Goal: Navigation & Orientation: Understand site structure

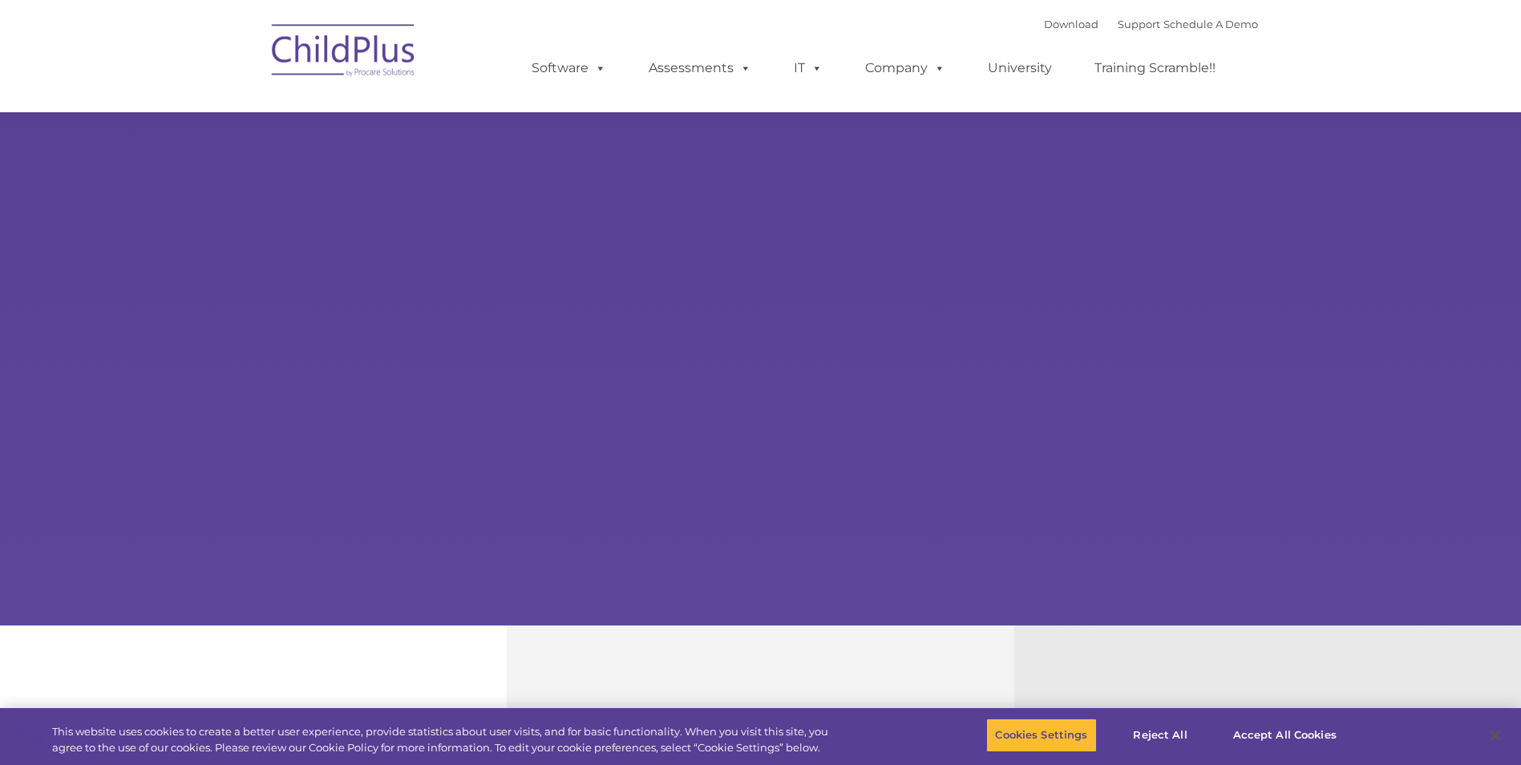
select select "MEDIUM"
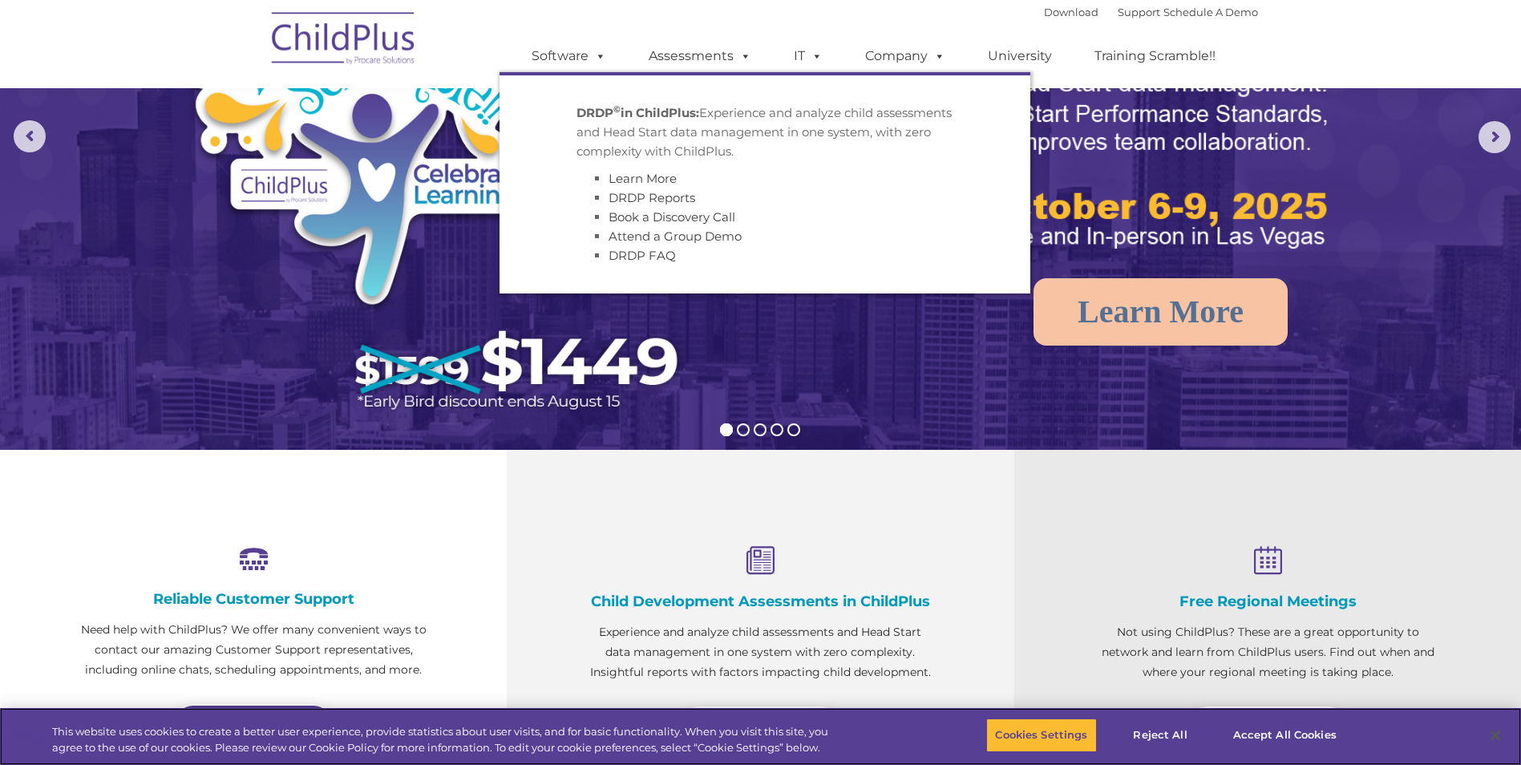
scroll to position [184, 0]
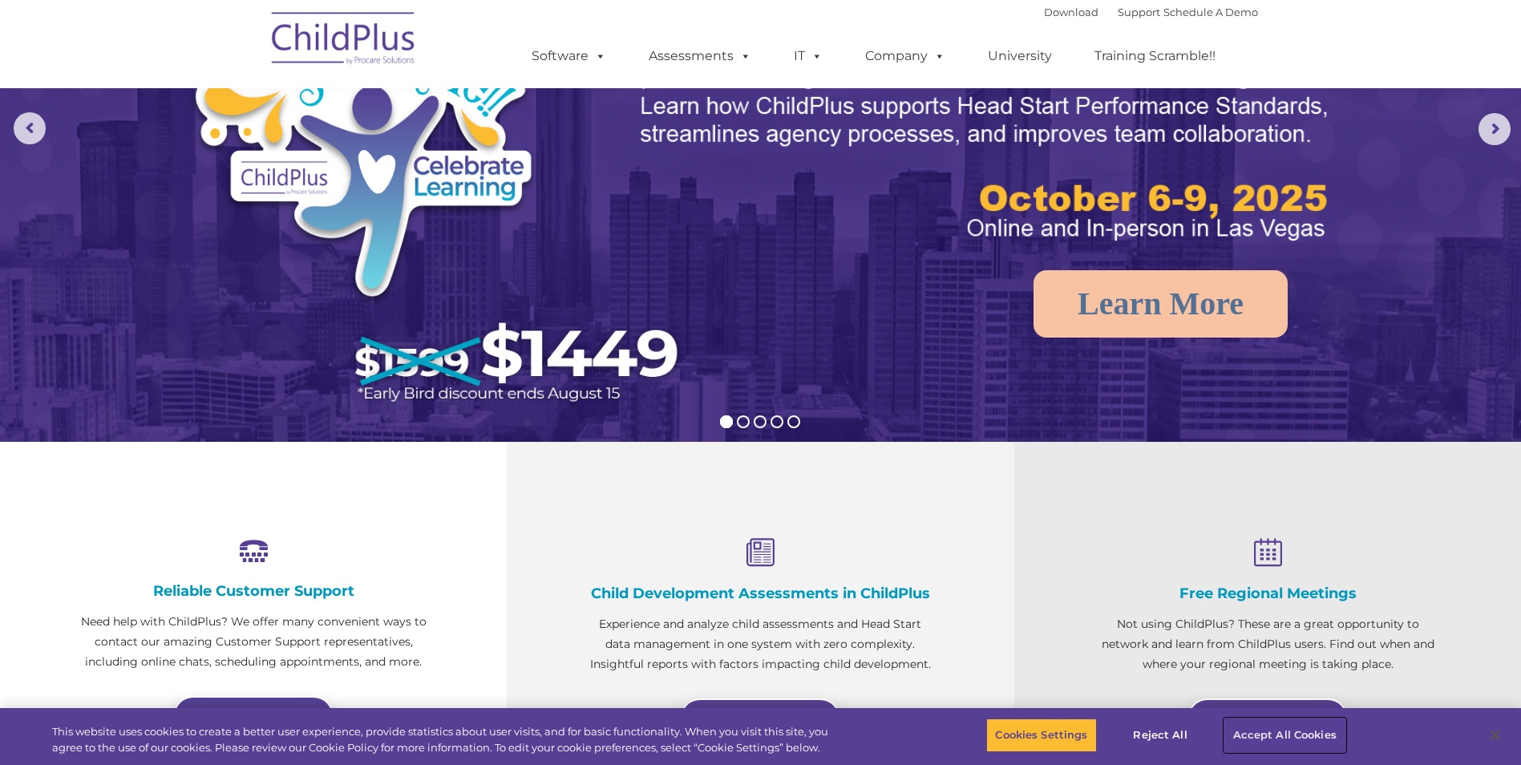
click at [1273, 732] on button "Accept All Cookies" at bounding box center [1285, 736] width 121 height 34
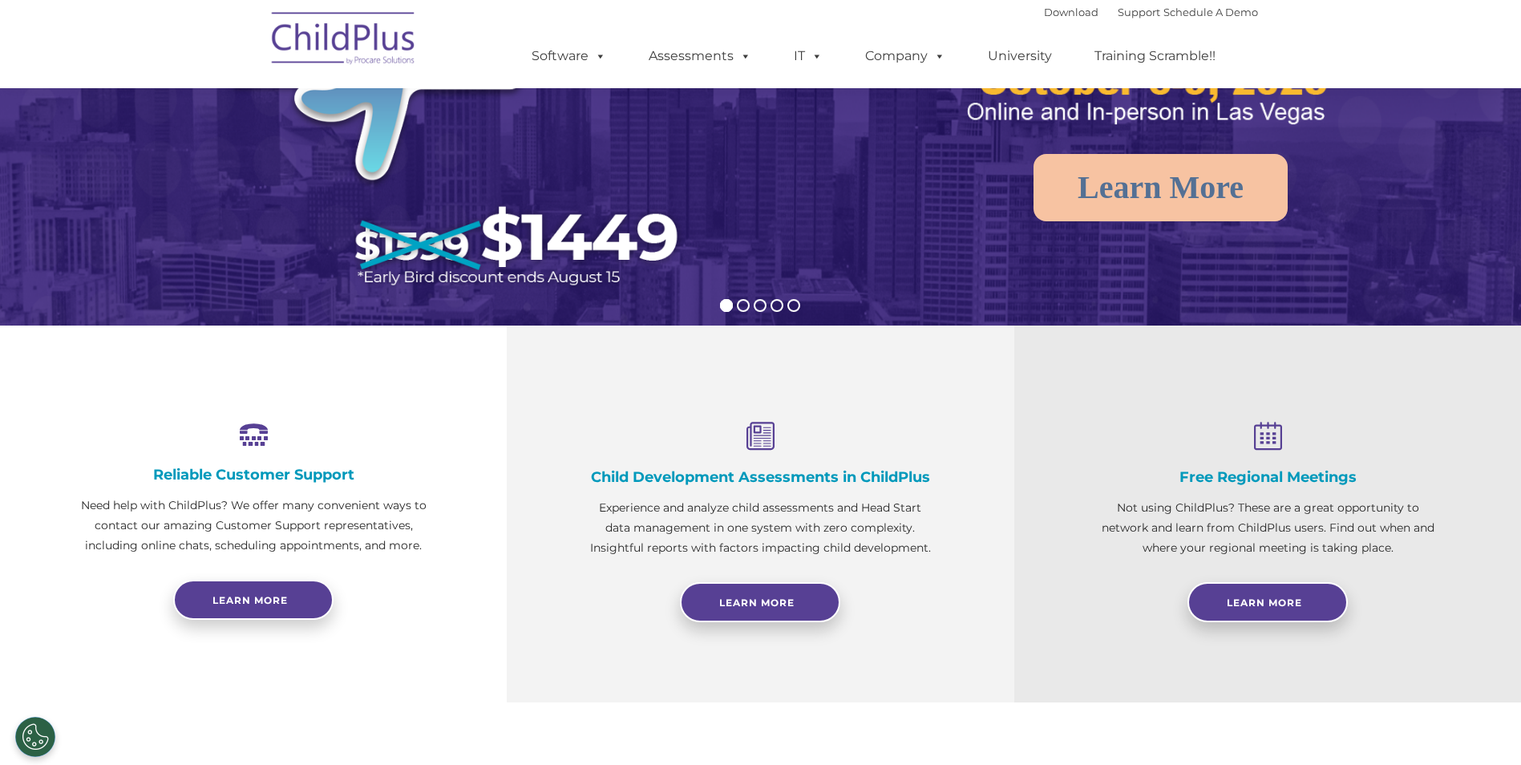
scroll to position [0, 0]
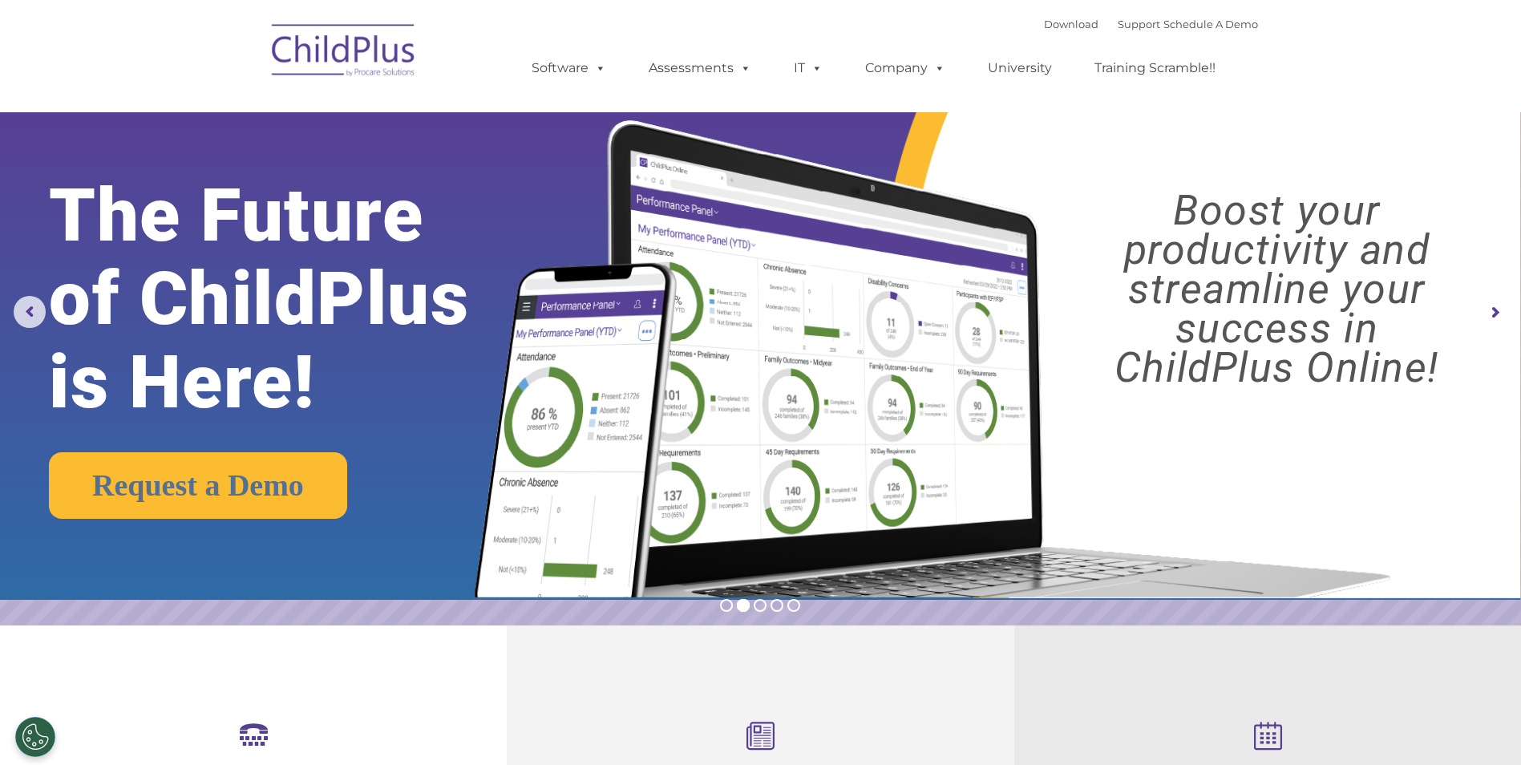
click at [375, 39] on img at bounding box center [344, 53] width 160 height 80
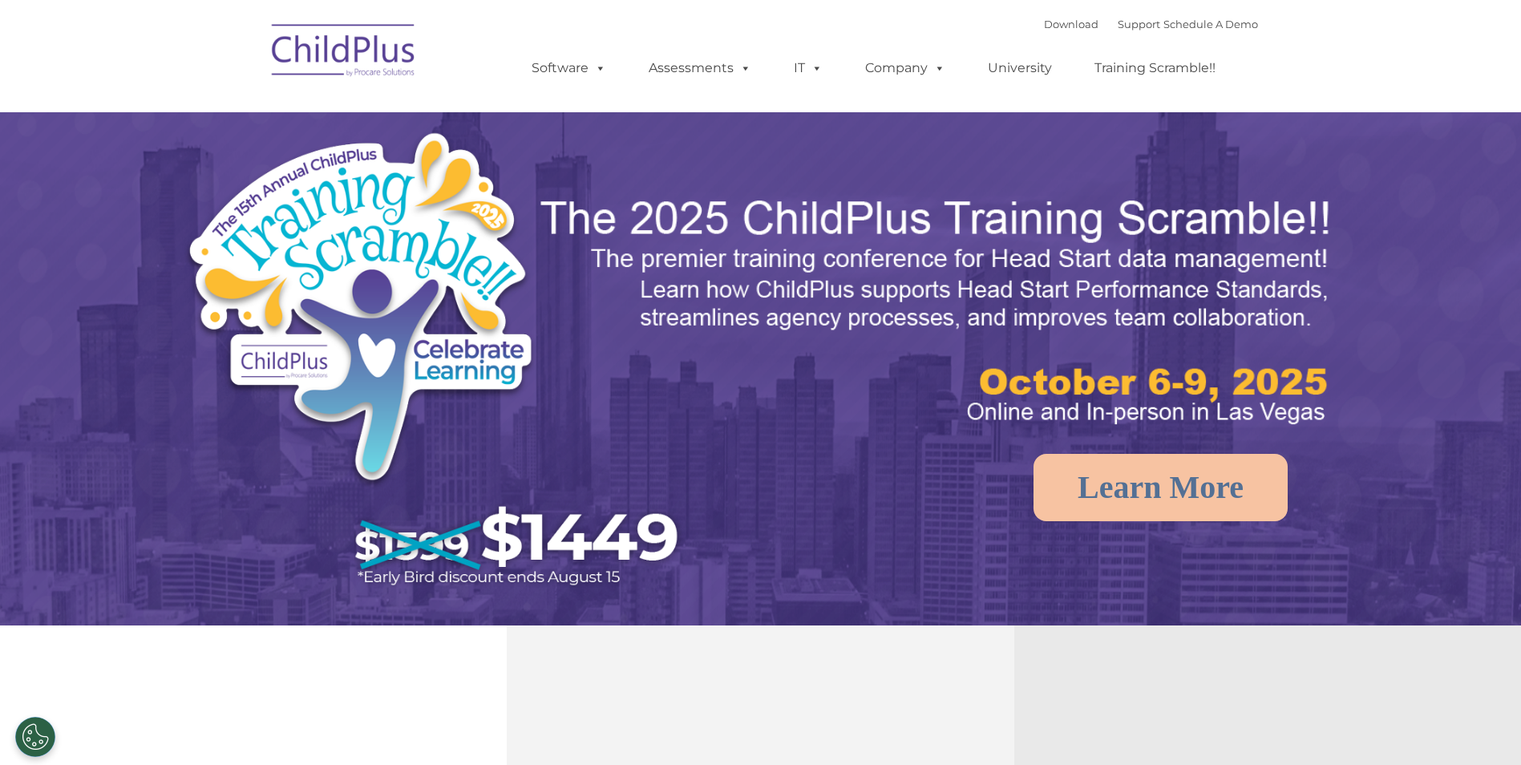
select select "MEDIUM"
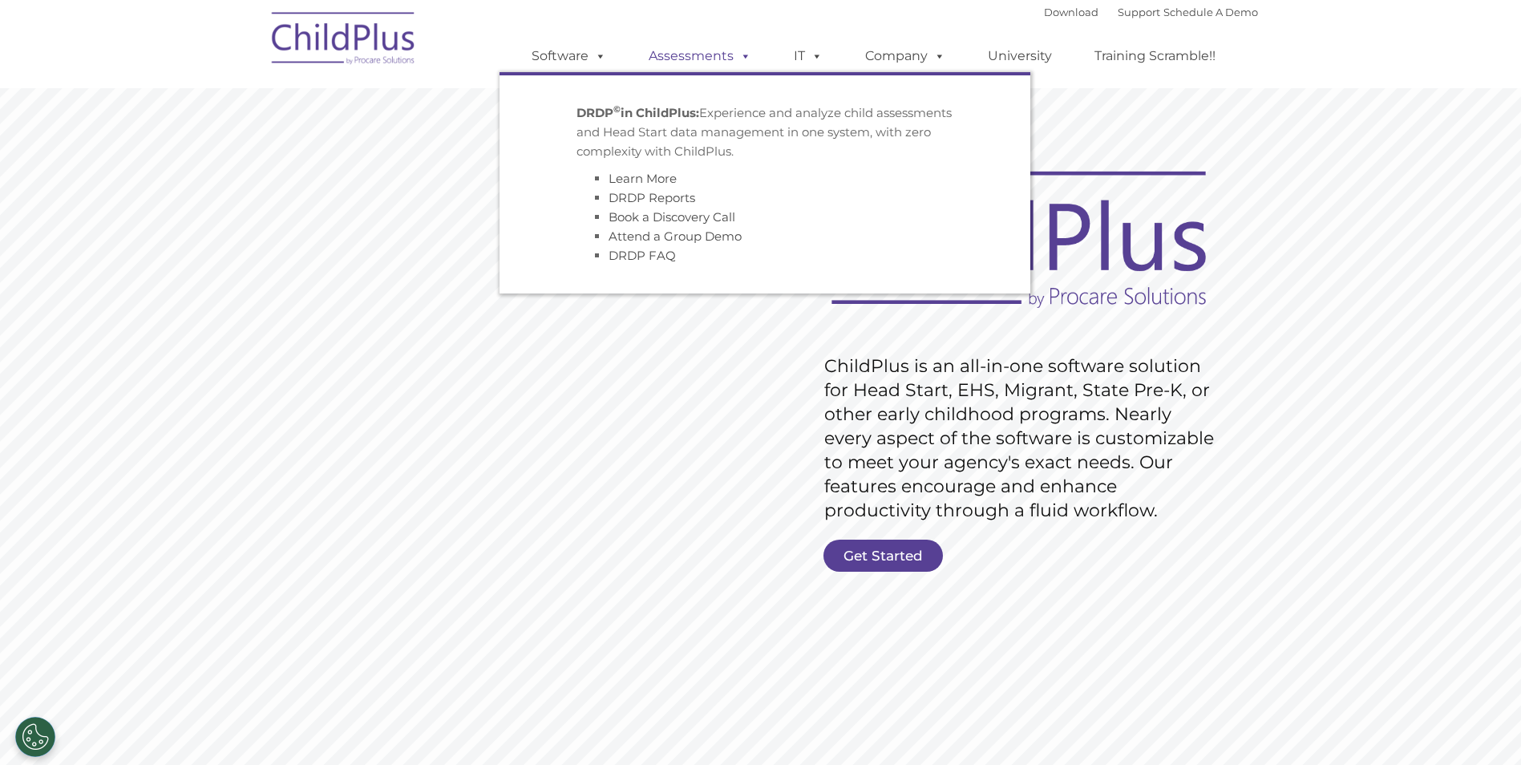
click at [745, 63] on span at bounding box center [743, 55] width 18 height 15
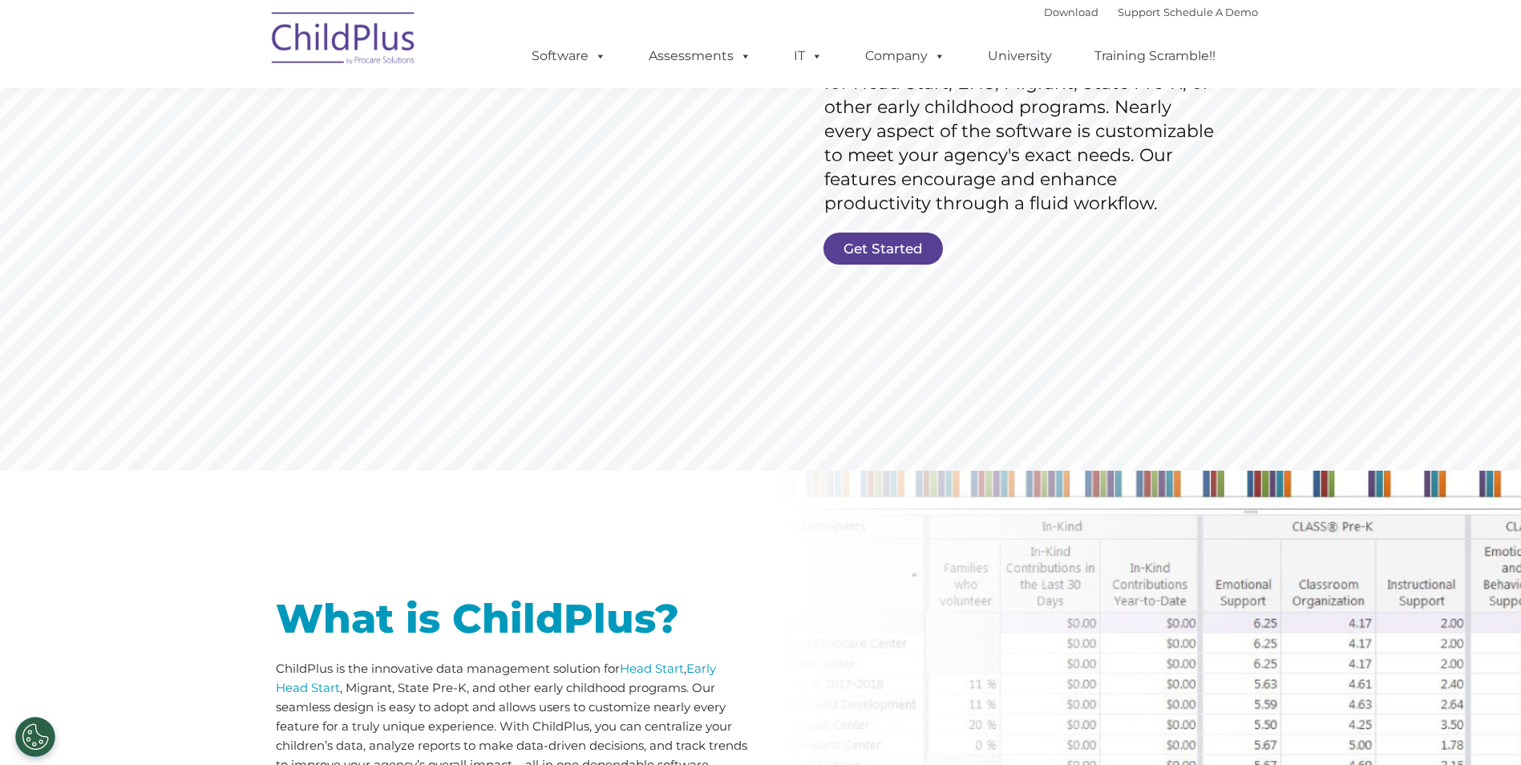
scroll to position [319, 0]
